Goal: Task Accomplishment & Management: Complete application form

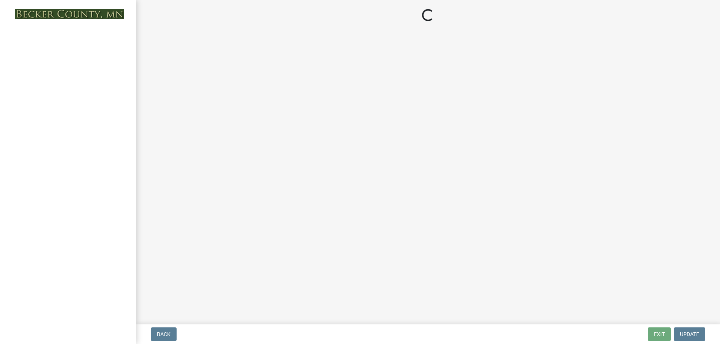
select select "edc6b78d-c029-41a6-a436-e6f76b5f0855"
select select "15bf2cec-1ca8-47a3-85db-999609351cbd"
select select "fa582be9-2d62-4523-84bf-021228ae85a0"
select select "bb2b5e43-03c1-4874-9abf-a65f400af928"
select select "8ea3e6c3-8fed-4904-aa20-2f643744aa0c"
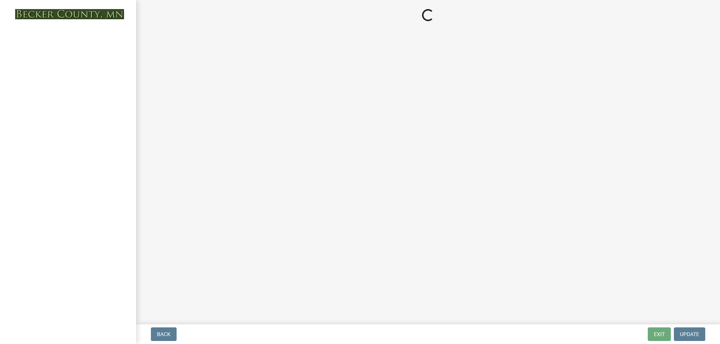
select select "860afd09-da87-482b-bca4-413f5cf53582"
select select "ee8740c3-f4d5-48cf-ad42-c8f7342b480c"
select select "1aa51e34-4f0a-4095-a3f3-287665056048"
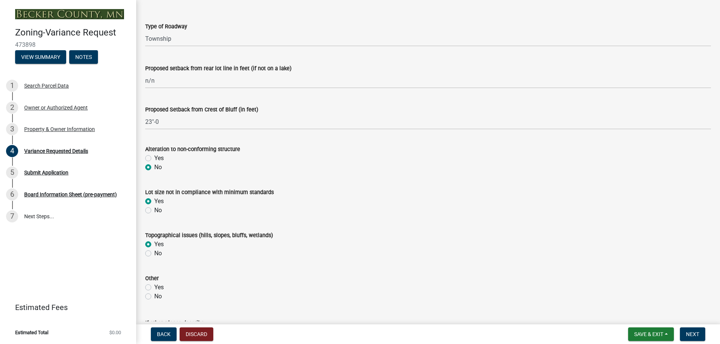
scroll to position [265, 0]
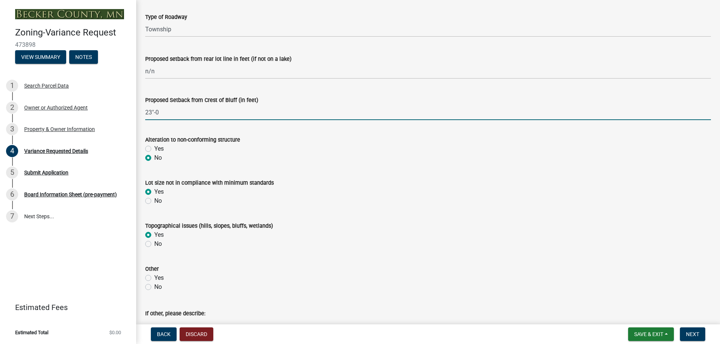
click at [153, 111] on input "23"-0" at bounding box center [428, 112] width 566 height 15
click at [169, 112] on input "23'-0" at bounding box center [428, 112] width 566 height 15
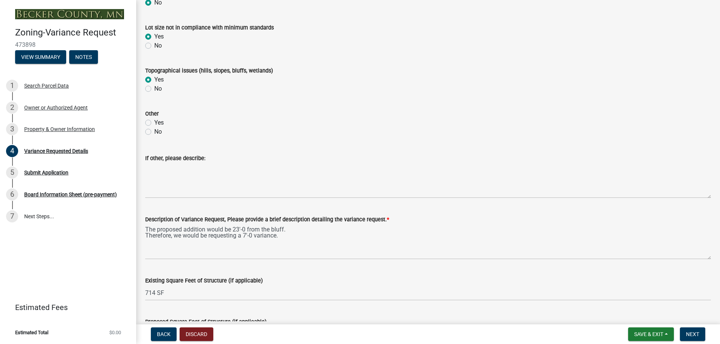
scroll to position [491, 0]
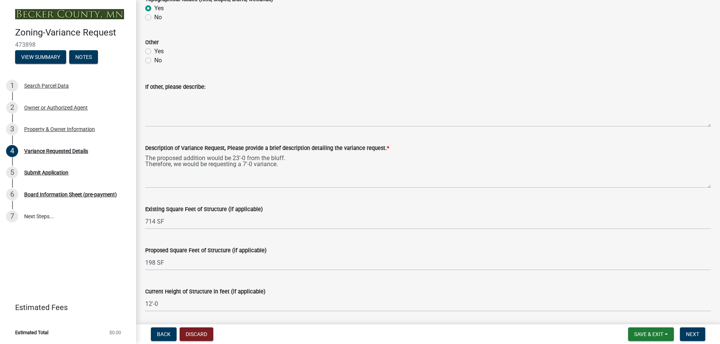
type input "23'-0"
click at [154, 60] on label "No" at bounding box center [158, 60] width 8 height 9
click at [154, 60] on input "No" at bounding box center [156, 58] width 5 height 5
radio input "true"
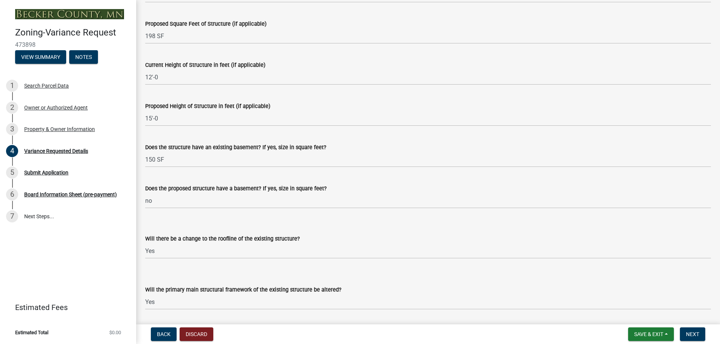
scroll to position [756, 0]
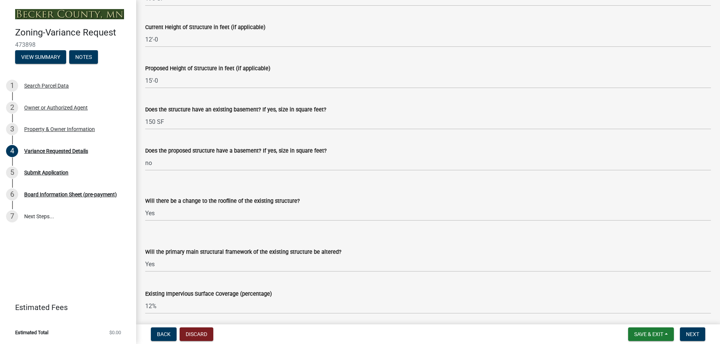
drag, startPoint x: 362, startPoint y: 233, endPoint x: 452, endPoint y: 186, distance: 101.1
click at [452, 186] on div "Will there be a change to the roofline of the existing structure? Select Item..…" at bounding box center [428, 199] width 566 height 44
click at [155, 265] on select "Select Item... Yes No N/A" at bounding box center [428, 264] width 566 height 15
click at [145, 257] on select "Select Item... Yes No N/A" at bounding box center [428, 264] width 566 height 15
select select "7b4e921e-23d5-43ad-813a-b7a6ebdae9a4"
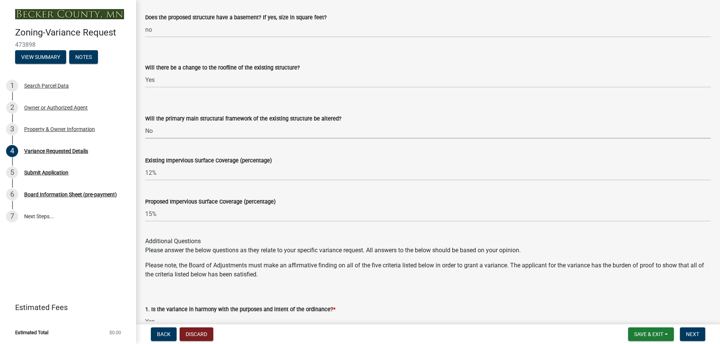
scroll to position [907, 0]
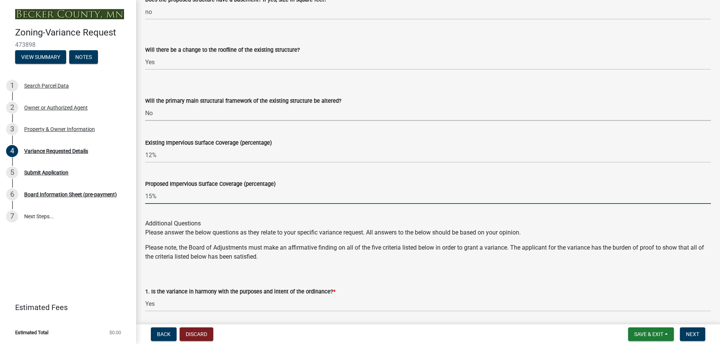
click at [159, 197] on input "15%" at bounding box center [428, 196] width 566 height 15
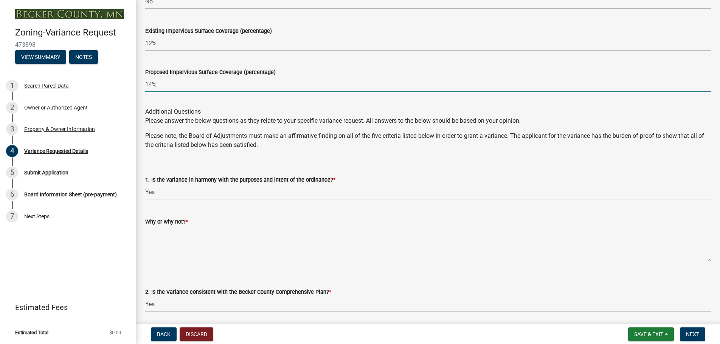
scroll to position [1021, 0]
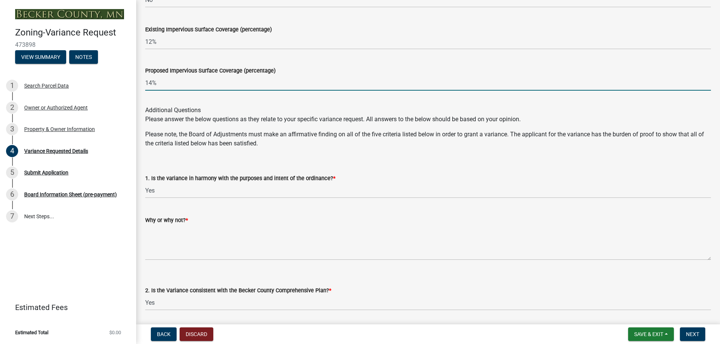
type input "14%"
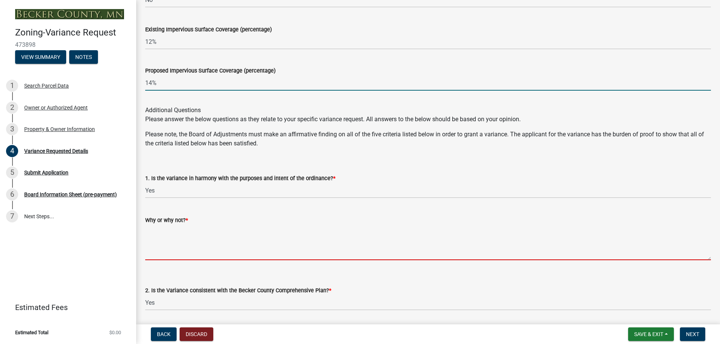
click at [146, 230] on textarea "Why or why not? *" at bounding box center [428, 243] width 566 height 36
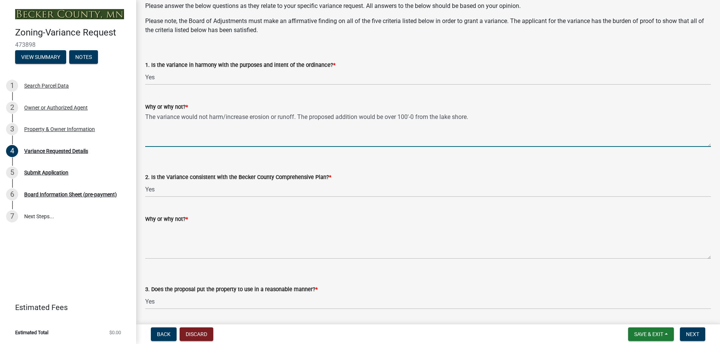
scroll to position [1172, 0]
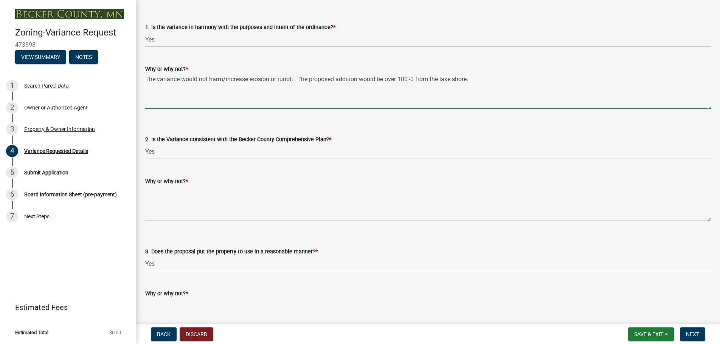
type textarea "The variance would not harm/increase erosion or runoff. The proposed addition w…"
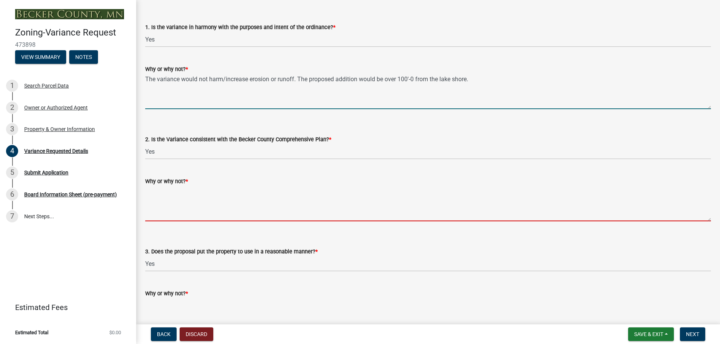
click at [147, 191] on textarea "Why or why not? *" at bounding box center [428, 204] width 566 height 36
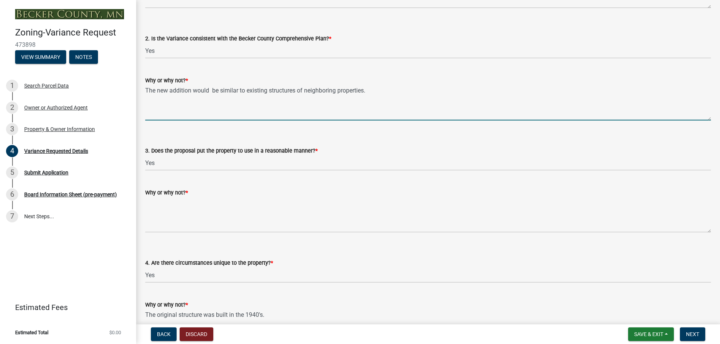
scroll to position [1323, 0]
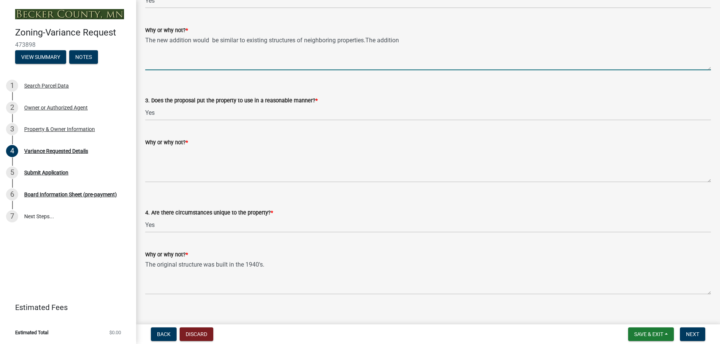
type textarea "The new addition would be similar to existing structures of neighboring propert…"
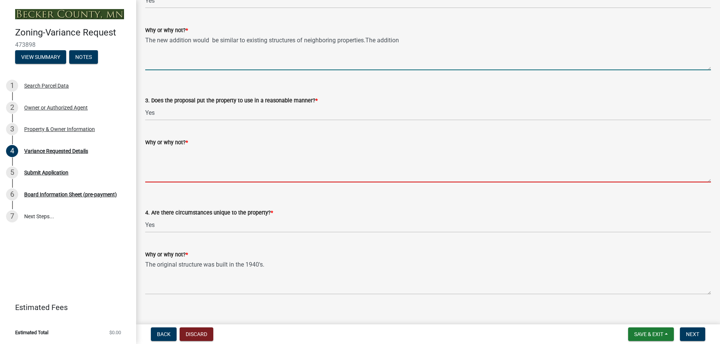
click at [147, 153] on textarea "Why or why not? *" at bounding box center [428, 165] width 566 height 36
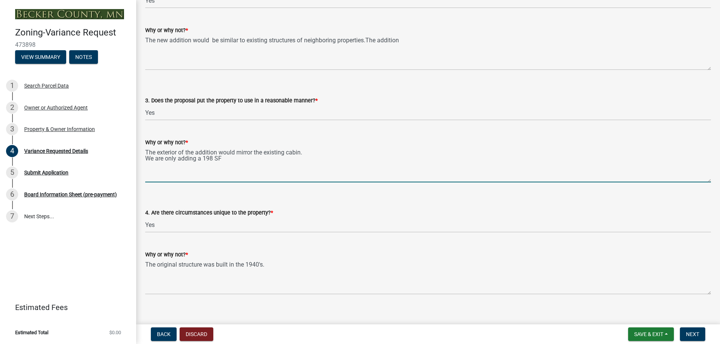
click at [176, 159] on textarea "The exterior of the addition would mirror the existing cabin. We are only addin…" at bounding box center [428, 165] width 566 height 36
click at [211, 158] on textarea "The exterior of the addition would mirror the existing cabin. We are adding a 1…" at bounding box center [428, 165] width 566 height 36
click at [166, 158] on textarea "The exterior of the addition would mirror the existing cabin. We are adding a 1…" at bounding box center [428, 165] width 566 height 36
click at [242, 159] on textarea "The exterior of the addition would mirror the existing cabin. We are adding a 1…" at bounding box center [428, 165] width 566 height 36
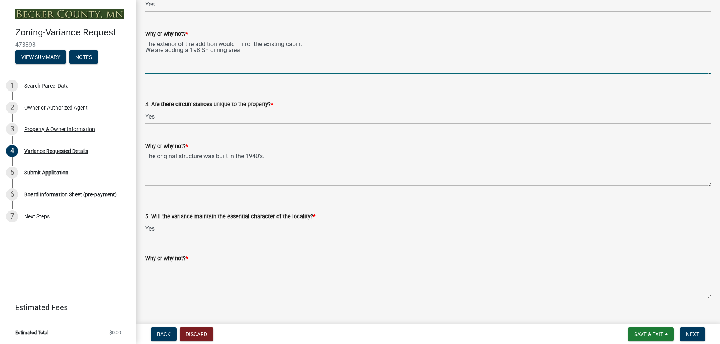
scroll to position [1437, 0]
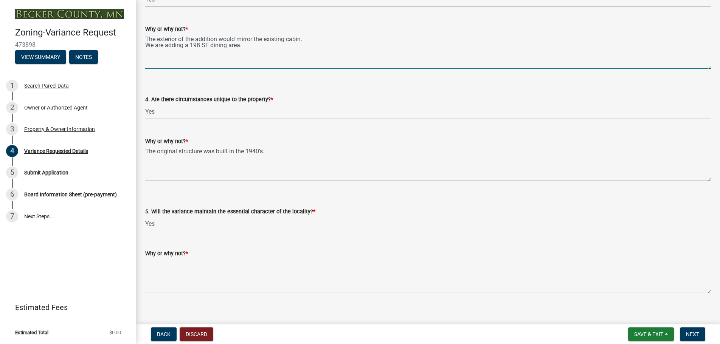
type textarea "The exterior of the addition would mirror the existing cabin. We are adding a 1…"
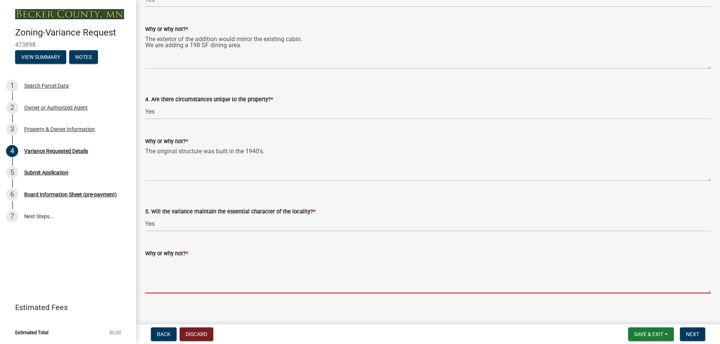
click at [147, 261] on textarea "Why or why not? *" at bounding box center [428, 276] width 566 height 36
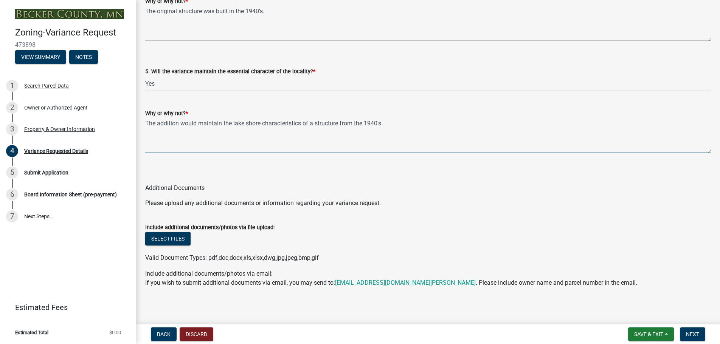
scroll to position [1578, 0]
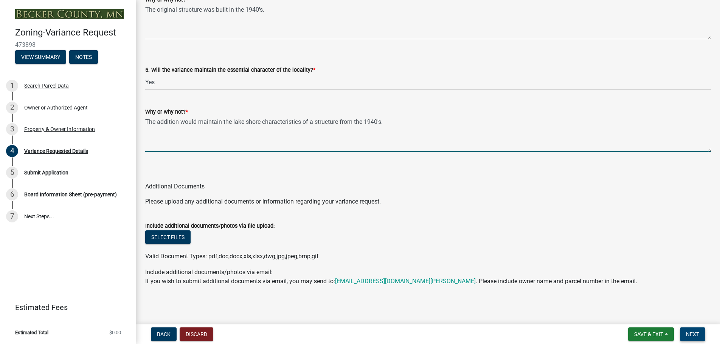
type textarea "The addition would maintain the lake shore characteristics of a structure from …"
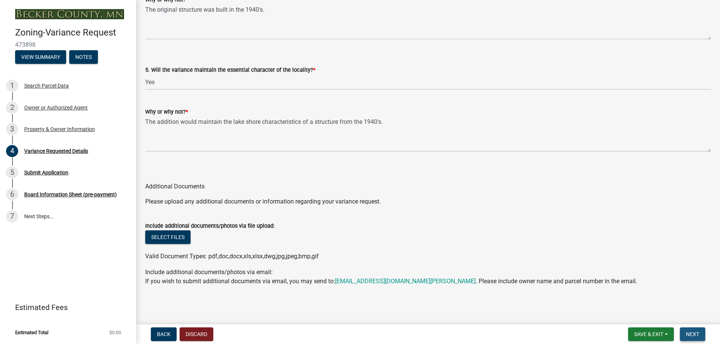
click at [691, 331] on button "Next" at bounding box center [692, 335] width 25 height 14
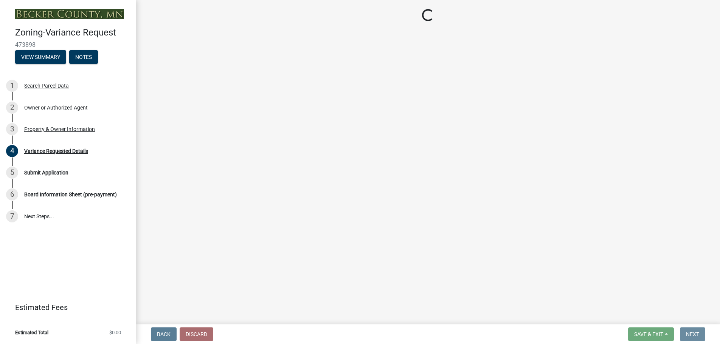
scroll to position [0, 0]
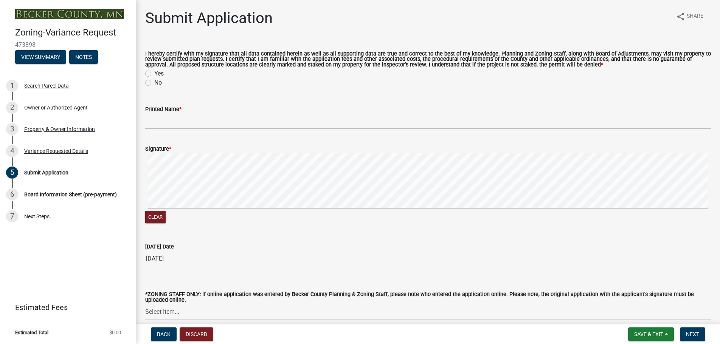
click at [154, 73] on label "Yes" at bounding box center [158, 73] width 9 height 9
click at [154, 73] on input "Yes" at bounding box center [156, 71] width 5 height 5
radio input "true"
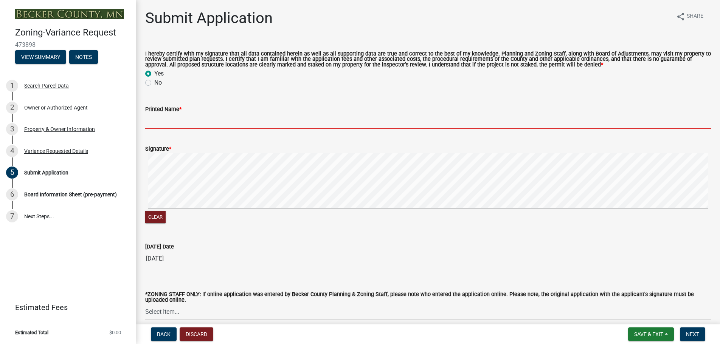
click at [187, 116] on input "Printed Name *" at bounding box center [428, 121] width 566 height 15
type input "[PERSON_NAME]"
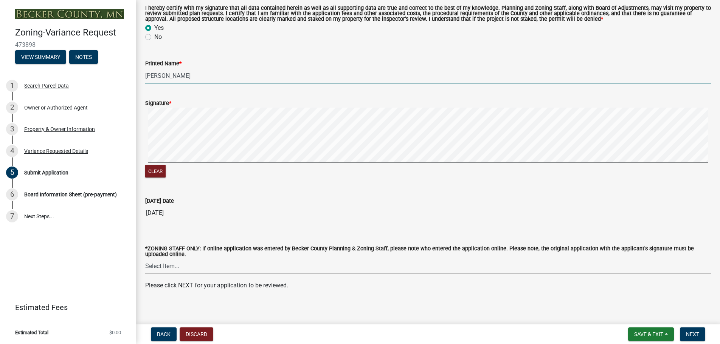
scroll to position [51, 0]
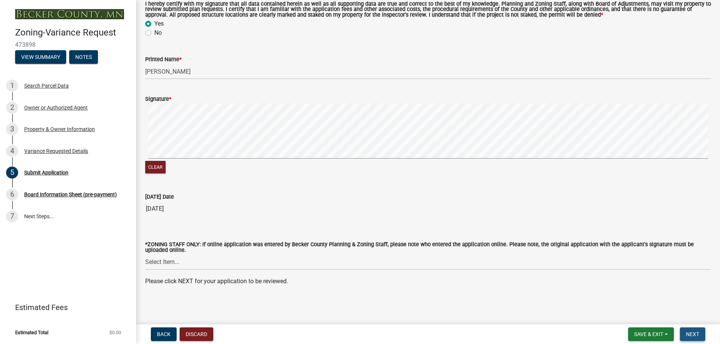
click at [692, 332] on span "Next" at bounding box center [692, 335] width 13 height 6
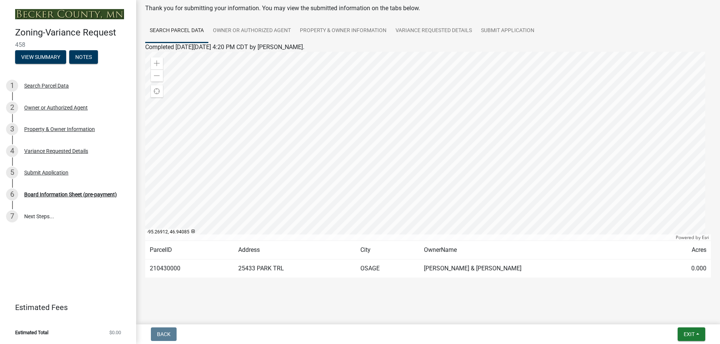
scroll to position [39, 0]
click at [55, 194] on div "Board Information Sheet (pre-payment)" at bounding box center [70, 194] width 93 height 5
click at [40, 55] on button "View Summary" at bounding box center [40, 57] width 51 height 14
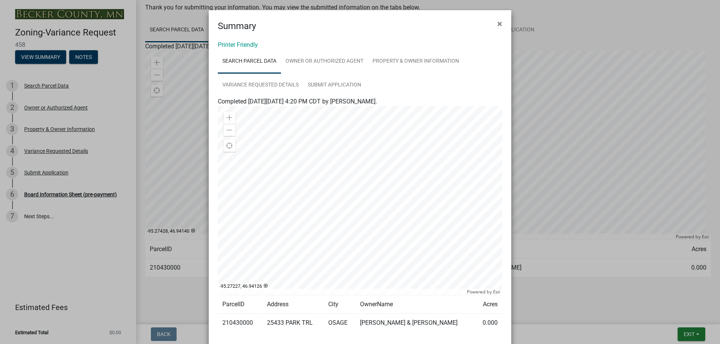
scroll to position [0, 0]
click at [497, 22] on span "×" at bounding box center [499, 24] width 5 height 11
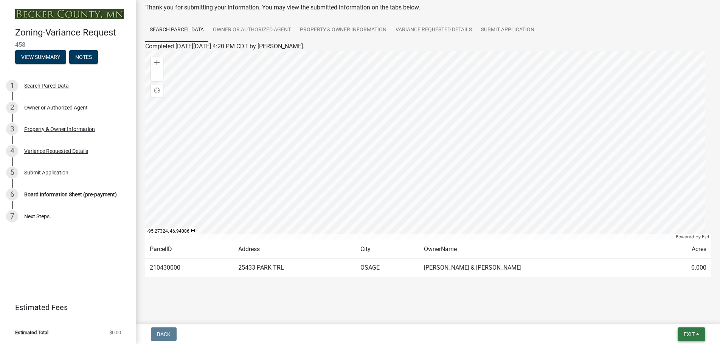
click at [688, 330] on button "Exit" at bounding box center [691, 335] width 28 height 14
click at [671, 313] on button "Save & Exit" at bounding box center [675, 315] width 60 height 18
